Goal: Information Seeking & Learning: Learn about a topic

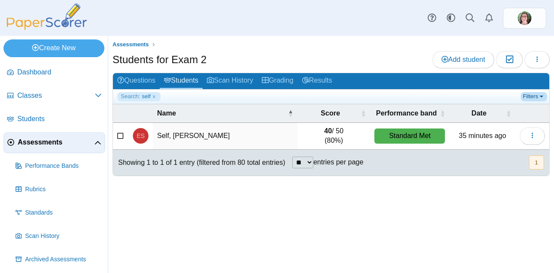
click at [533, 99] on link "Filters" at bounding box center [533, 96] width 26 height 9
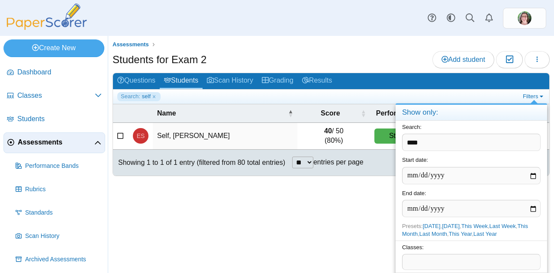
drag, startPoint x: 442, startPoint y: 143, endPoint x: 383, endPoint y: 165, distance: 63.6
click at [383, 165] on body "Dashboard Classes Archived classes Students" at bounding box center [277, 136] width 554 height 273
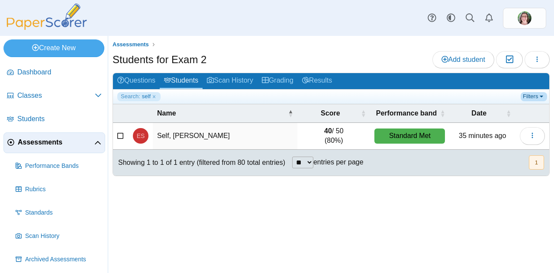
click at [530, 95] on link "Filters" at bounding box center [533, 96] width 26 height 9
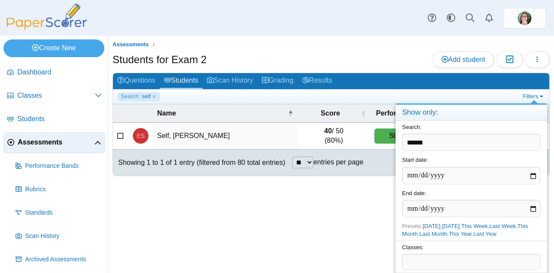
type input "******"
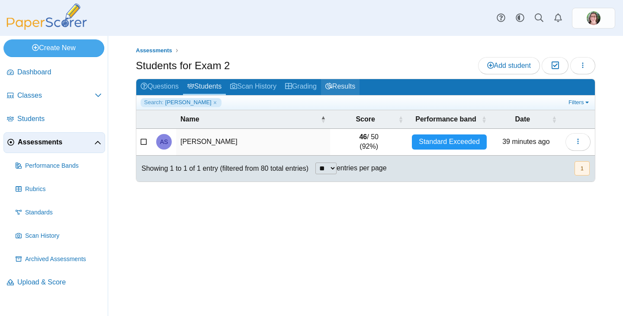
click at [347, 88] on link "Results" at bounding box center [340, 87] width 38 height 16
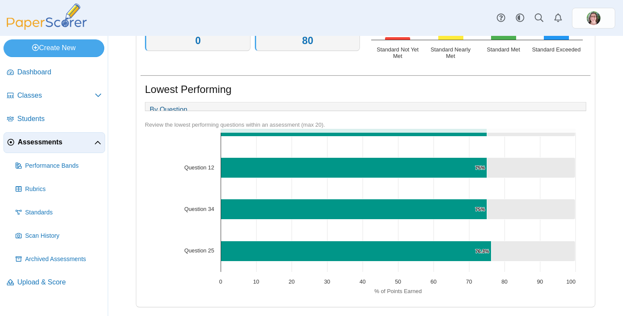
scroll to position [223, 0]
click at [70, 168] on span "Performance Bands" at bounding box center [63, 166] width 77 height 9
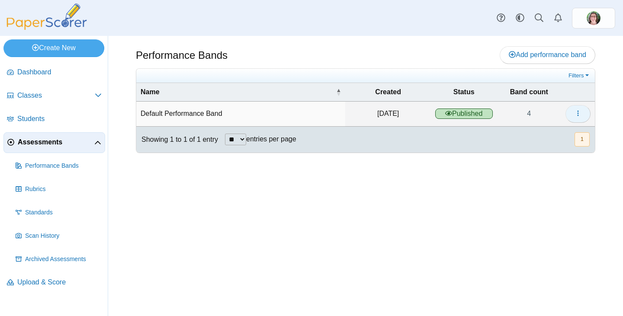
click at [583, 110] on button "button" at bounding box center [577, 113] width 25 height 17
drag, startPoint x: 535, startPoint y: 131, endPoint x: 529, endPoint y: 142, distance: 12.8
click at [535, 132] on link "Details" at bounding box center [539, 133] width 104 height 13
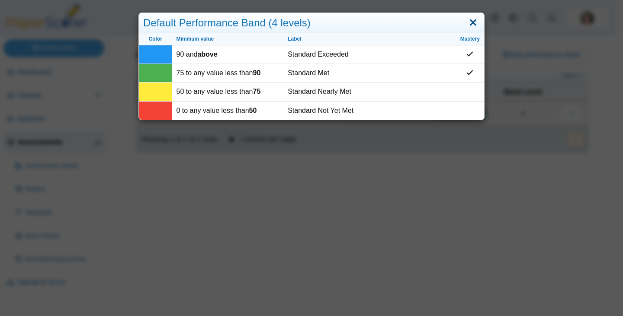
click at [468, 21] on link "Close" at bounding box center [472, 23] width 13 height 15
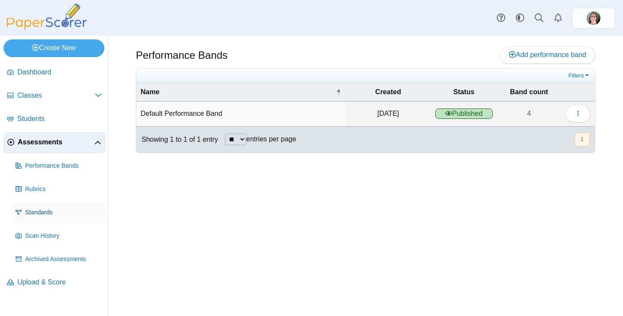
click at [52, 216] on span "Standards" at bounding box center [63, 212] width 77 height 9
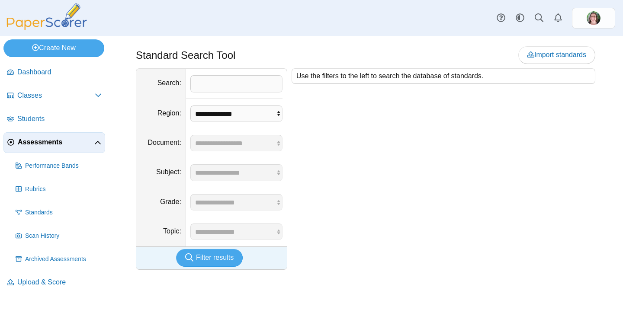
click at [456, 221] on div "Use the filters to the left to search the database of standards." at bounding box center [441, 169] width 308 height 202
click at [129, 269] on div "Standard Search Tool Import standards" at bounding box center [365, 176] width 515 height 280
click at [45, 280] on span "Upload & Score" at bounding box center [59, 283] width 84 height 10
